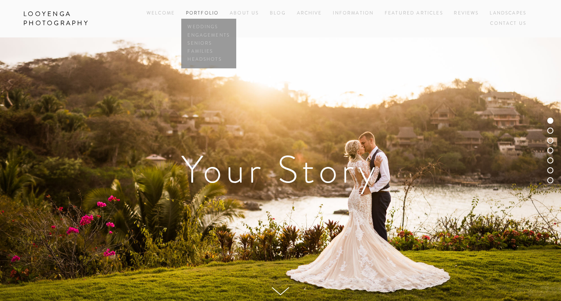
click at [204, 9] on span "Portfolio Weddings Engagements Seniors Families Headshots" at bounding box center [202, 13] width 33 height 10
click at [202, 26] on link "Weddings" at bounding box center [209, 27] width 46 height 8
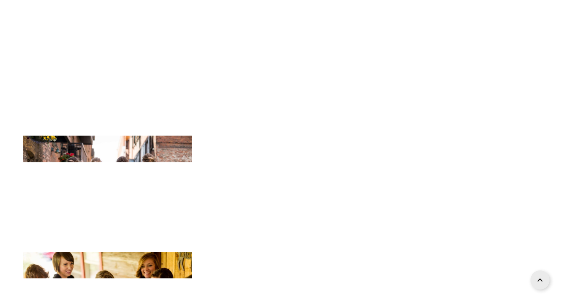
scroll to position [3334, 0]
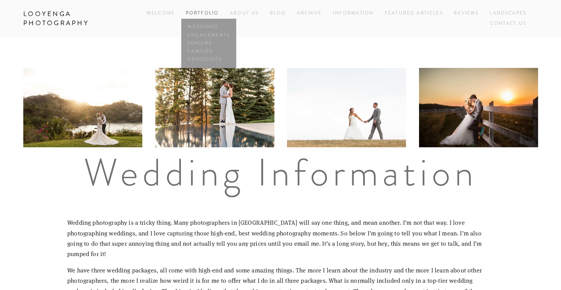
click at [187, 15] on link "Portfolio" at bounding box center [202, 13] width 33 height 6
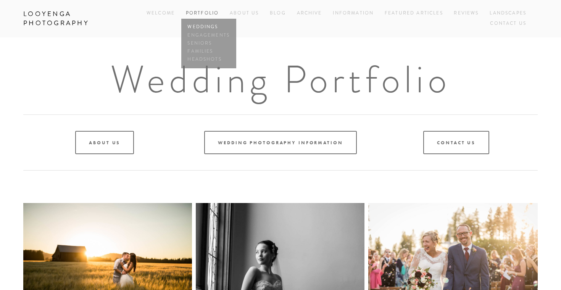
click at [199, 25] on link "Weddings" at bounding box center [209, 27] width 46 height 8
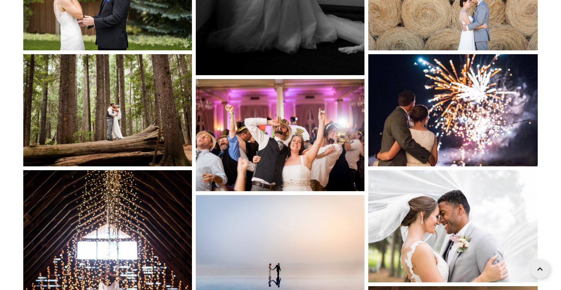
scroll to position [381, 0]
